Goal: Find specific page/section: Find specific page/section

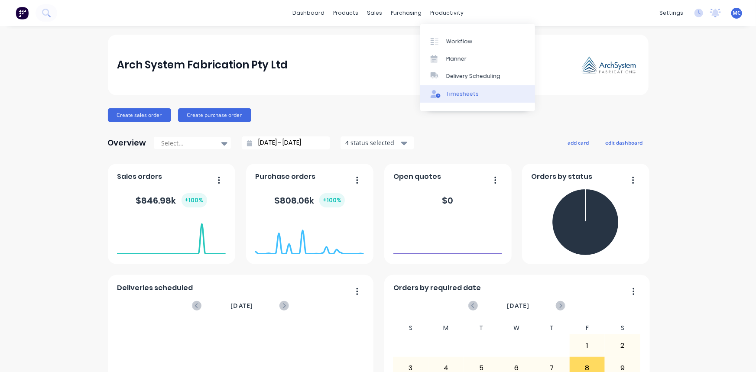
click at [458, 90] on div "Timesheets" at bounding box center [462, 94] width 33 height 8
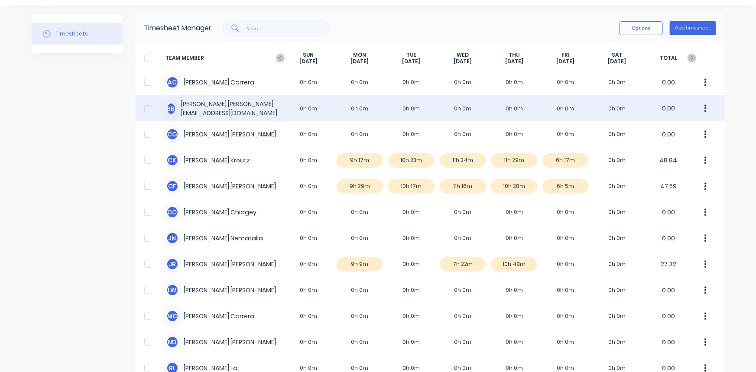
scroll to position [39, 0]
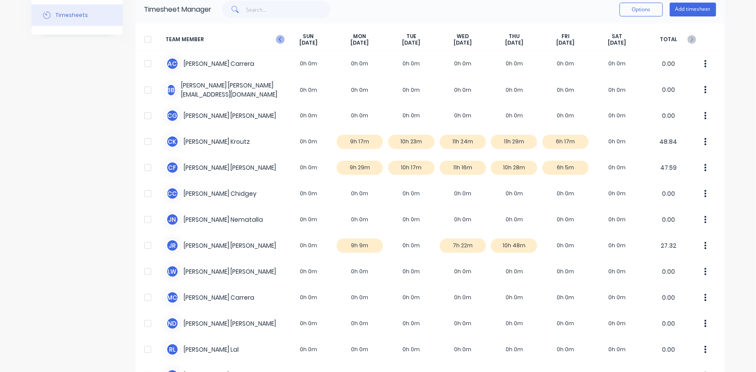
click at [279, 39] on icon at bounding box center [280, 39] width 3 height 4
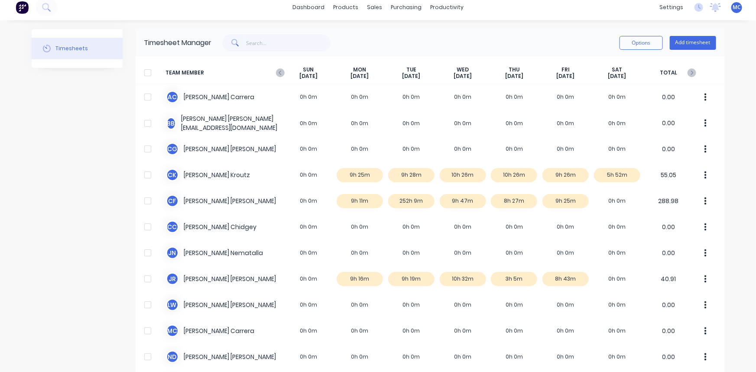
scroll to position [0, 0]
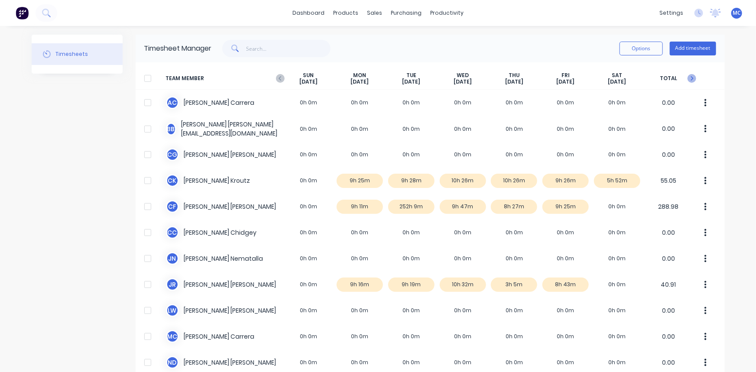
click at [688, 81] on icon at bounding box center [692, 78] width 9 height 9
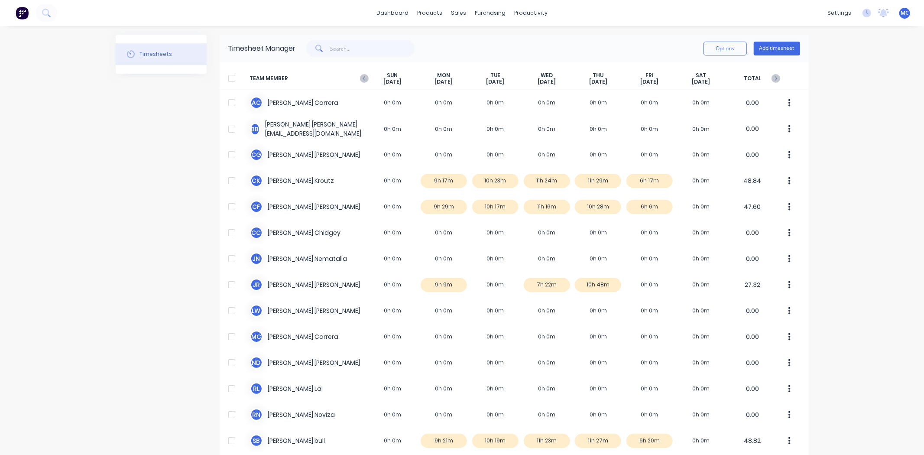
click at [756, 272] on div "dashboard products sales purchasing productivity dashboard products Product Cat…" at bounding box center [462, 227] width 924 height 455
click at [591, 13] on div "dashboard products sales purchasing productivity dashboard products Product Cat…" at bounding box center [462, 13] width 924 height 26
